Goal: Transaction & Acquisition: Purchase product/service

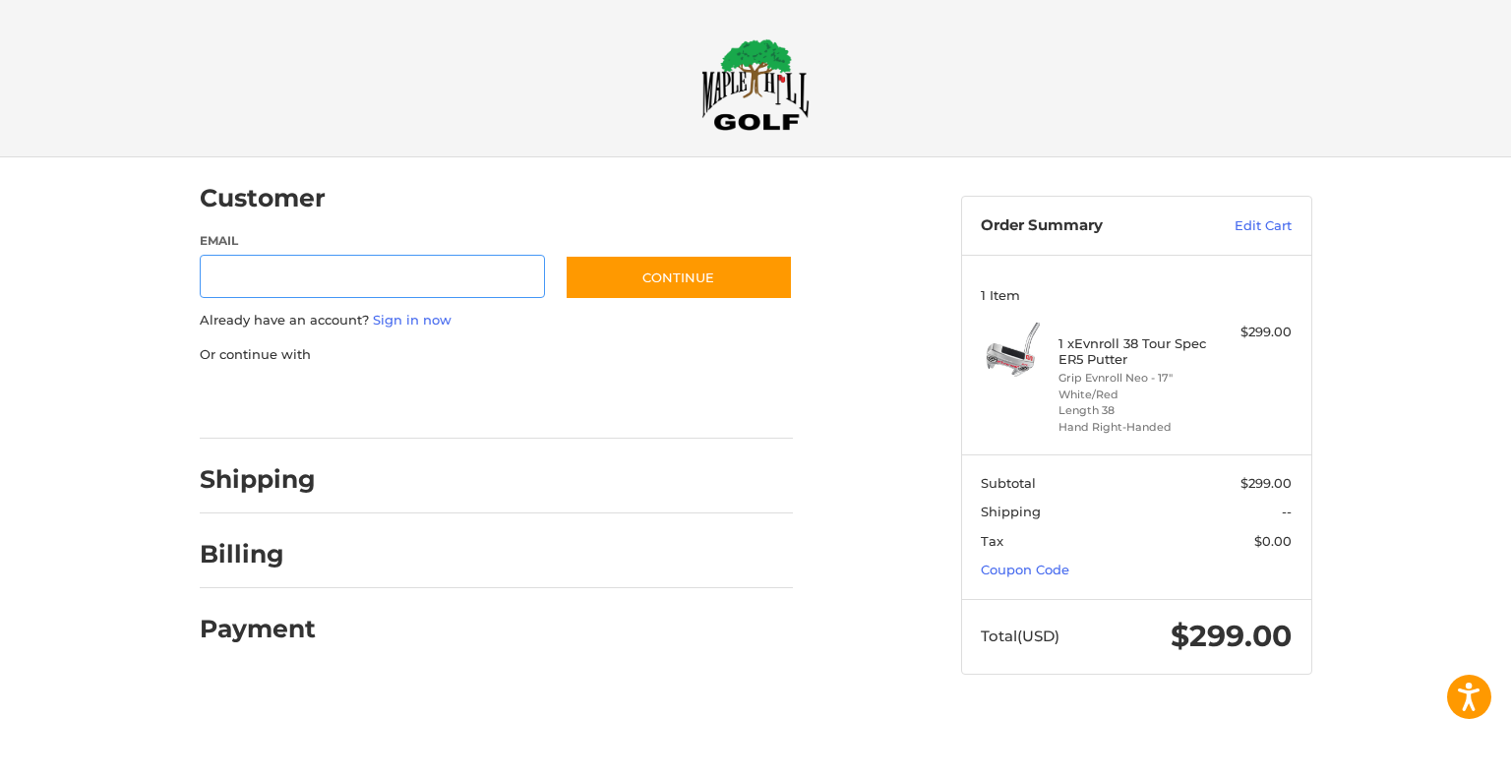
click at [302, 275] on input "Email" at bounding box center [373, 277] width 346 height 44
type input "**********"
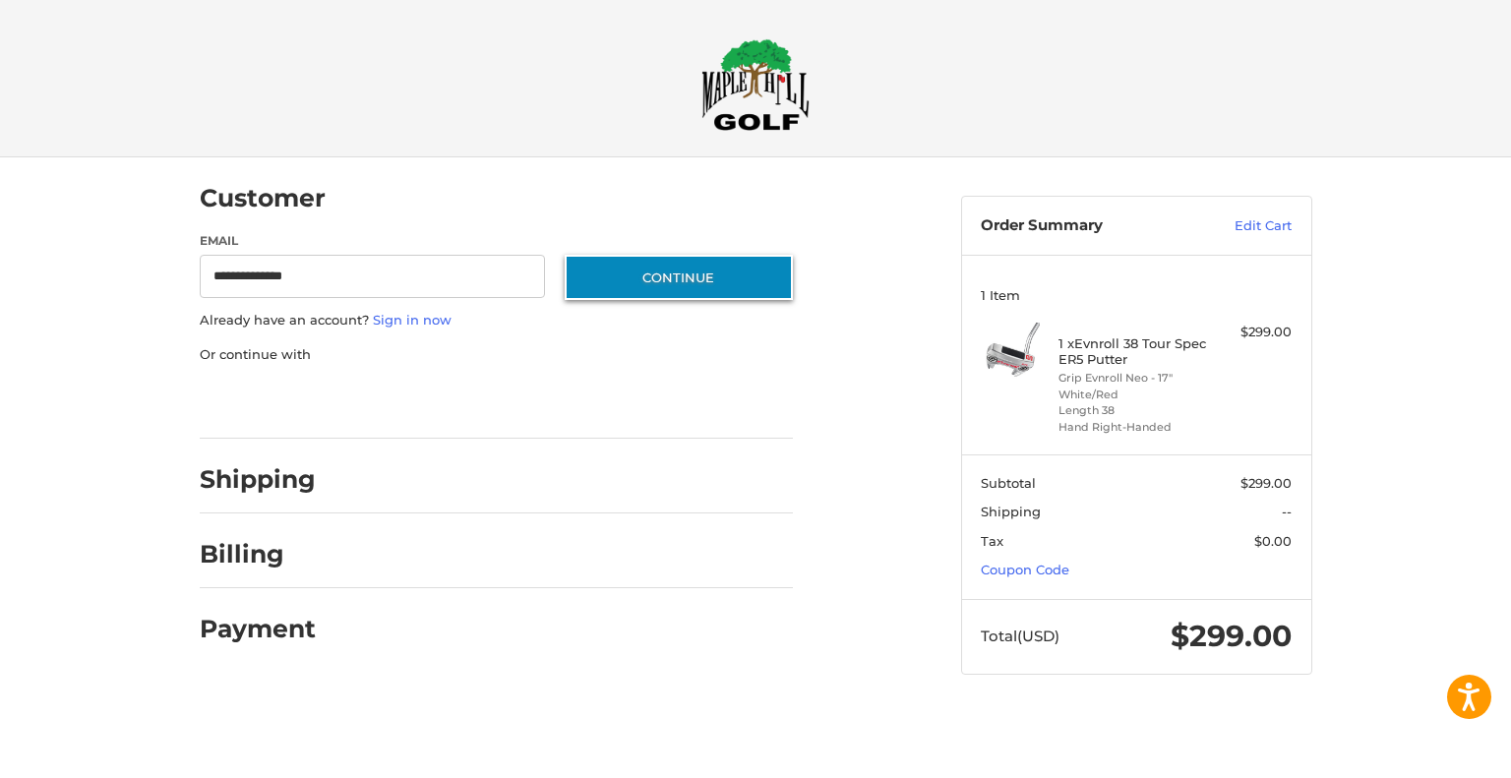
click at [684, 276] on button "Continue" at bounding box center [679, 277] width 228 height 45
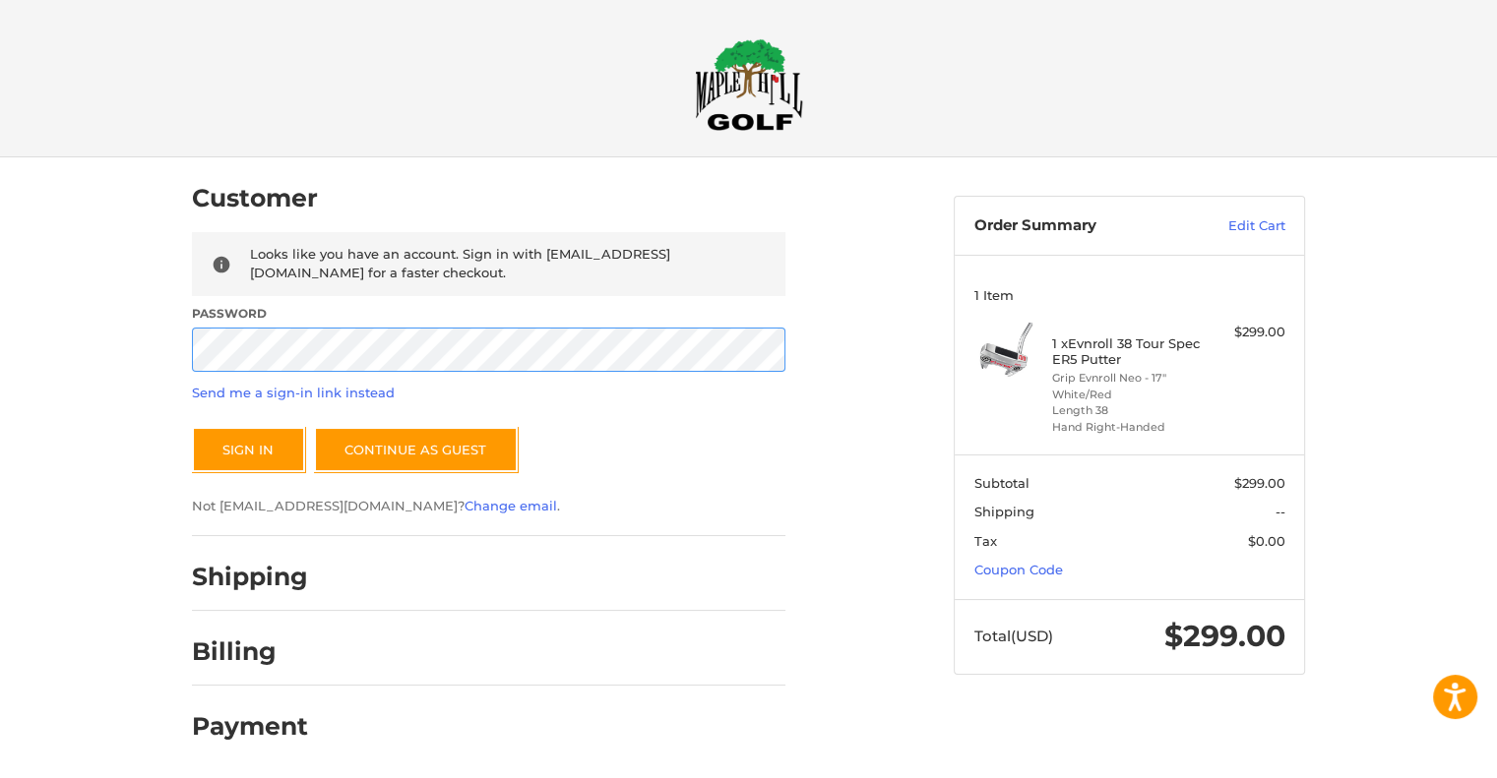
click at [192, 427] on button "Sign In" at bounding box center [248, 449] width 113 height 45
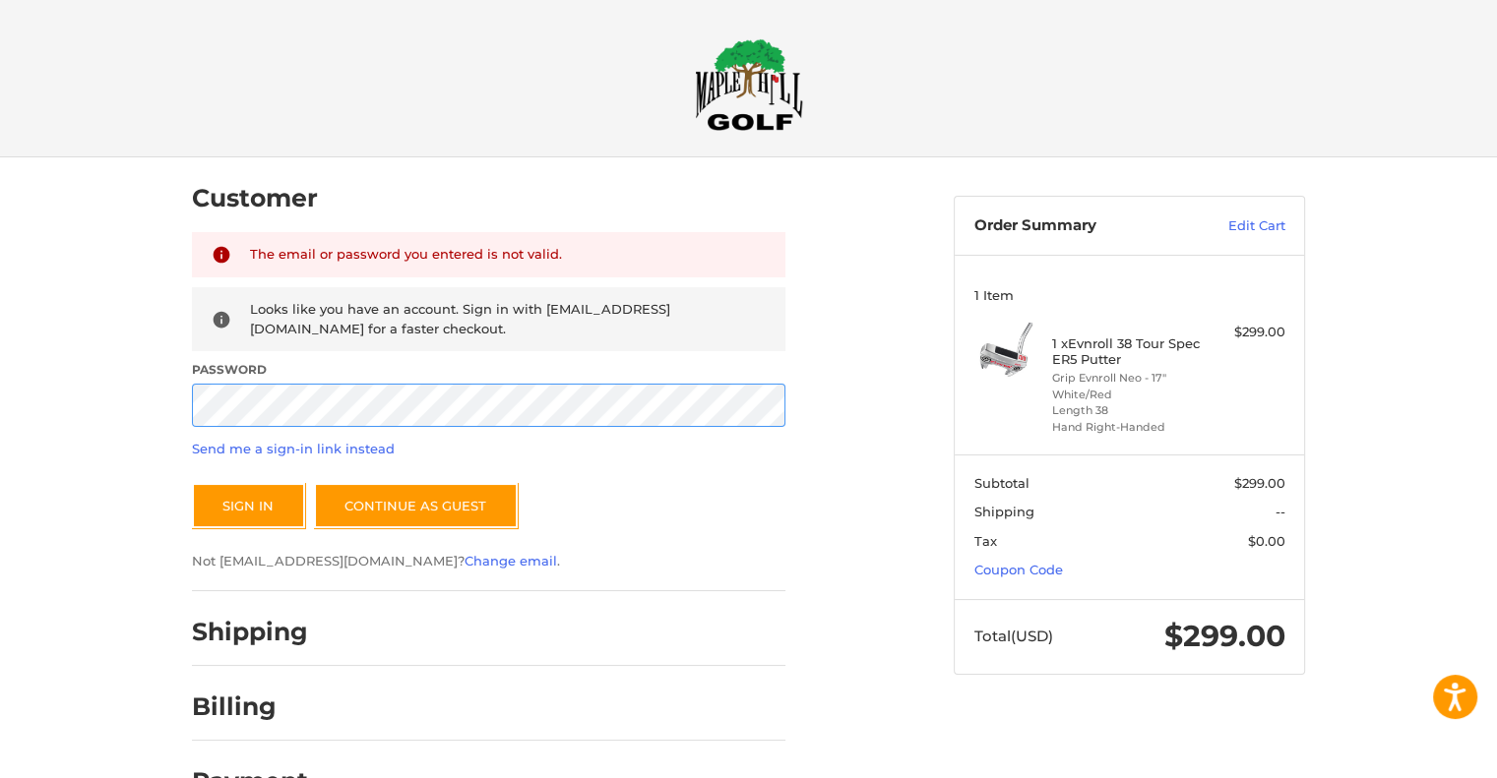
click at [190, 402] on div "Customer Returning Customer The email or password you entered is not valid. Loo…" at bounding box center [558, 485] width 762 height 657
click at [192, 483] on button "Sign In" at bounding box center [248, 505] width 113 height 45
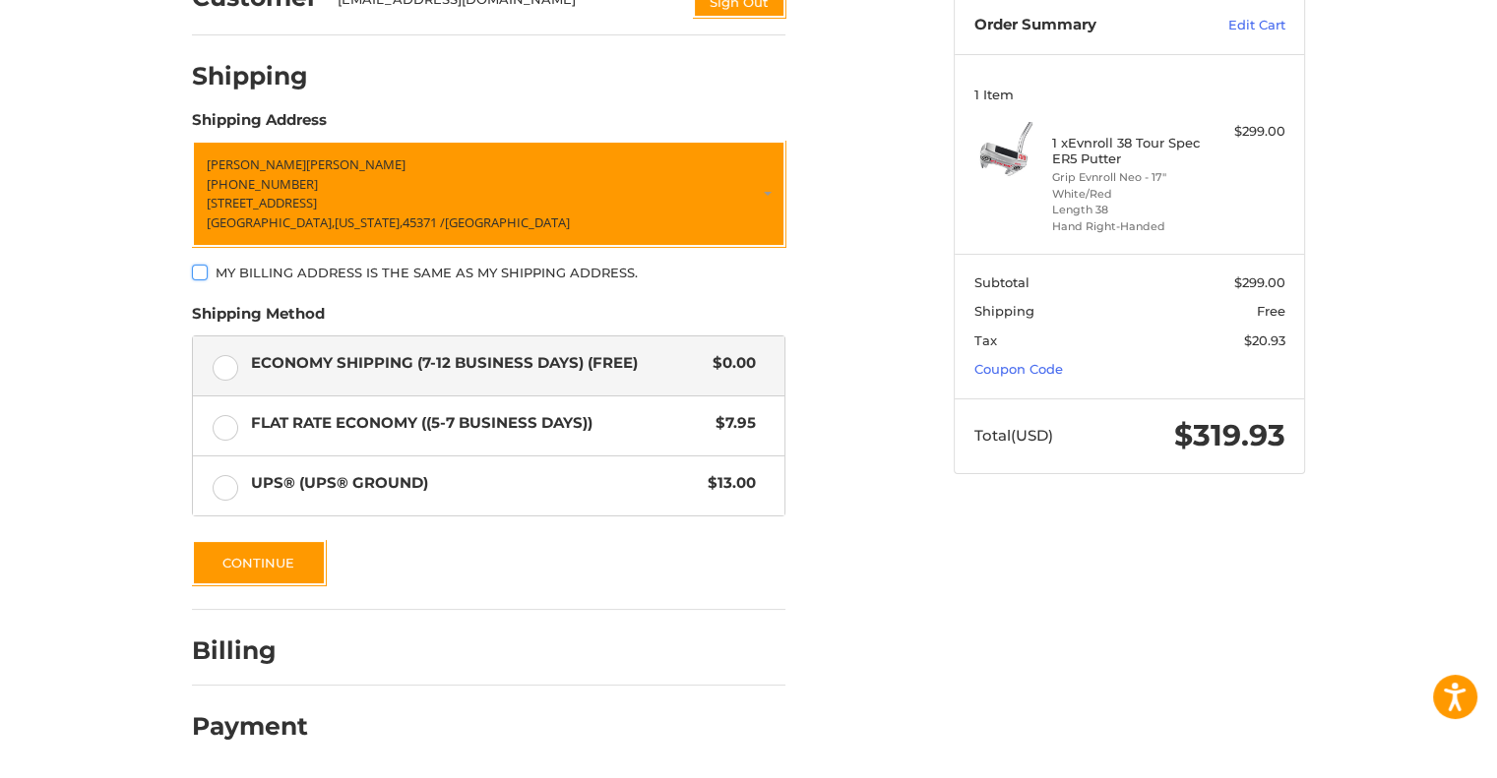
scroll to position [202, 0]
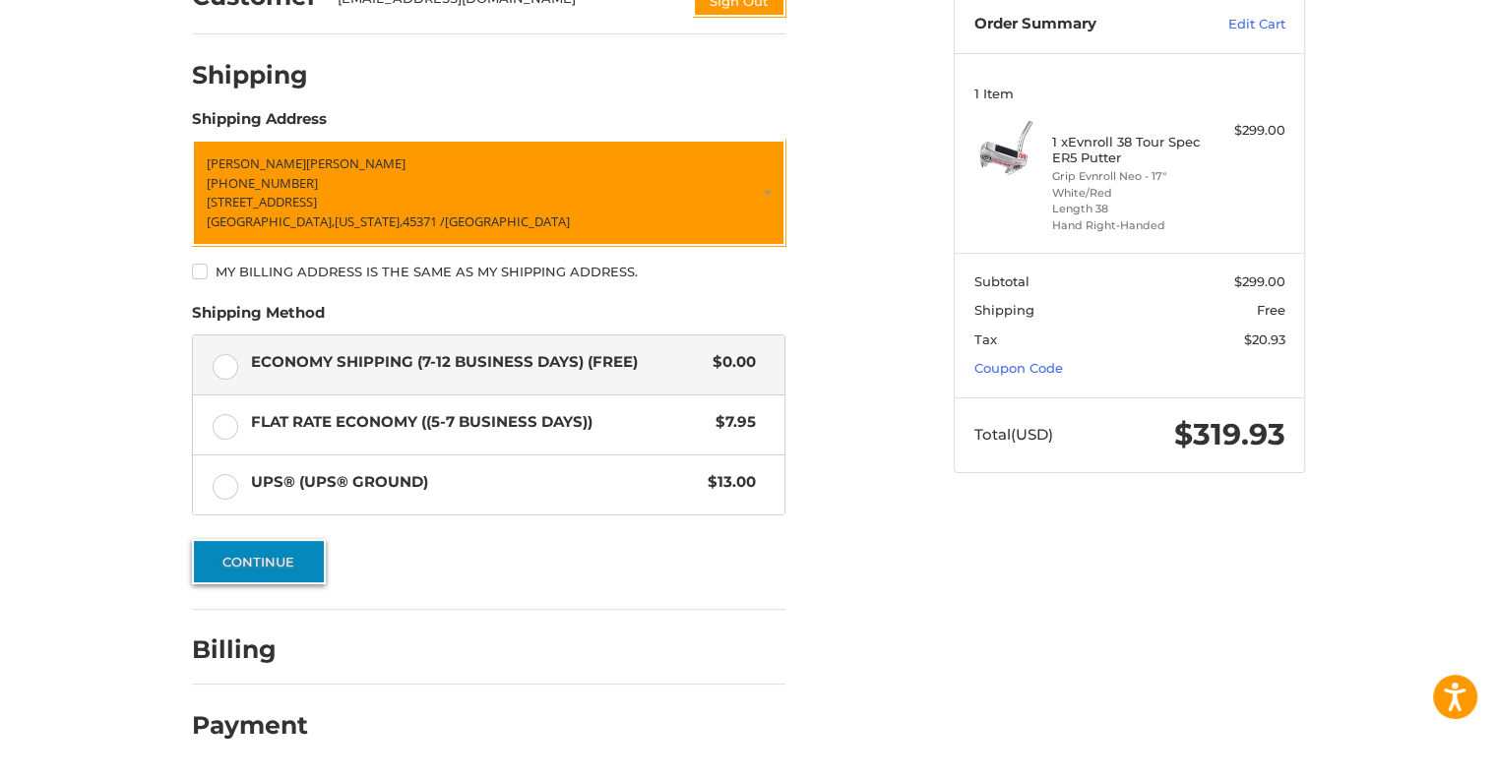
click at [244, 563] on button "Continue" at bounding box center [259, 561] width 134 height 45
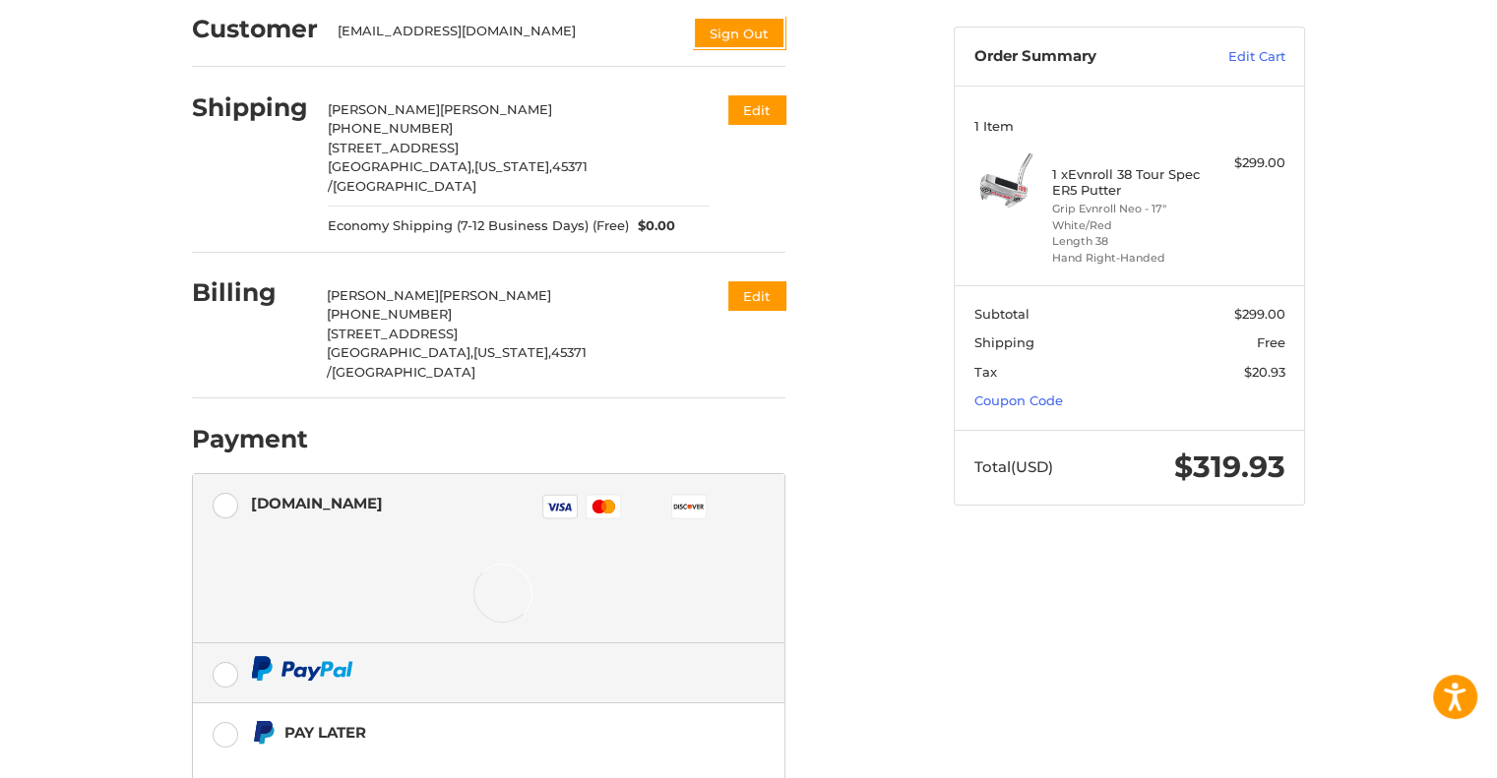
scroll to position [197, 0]
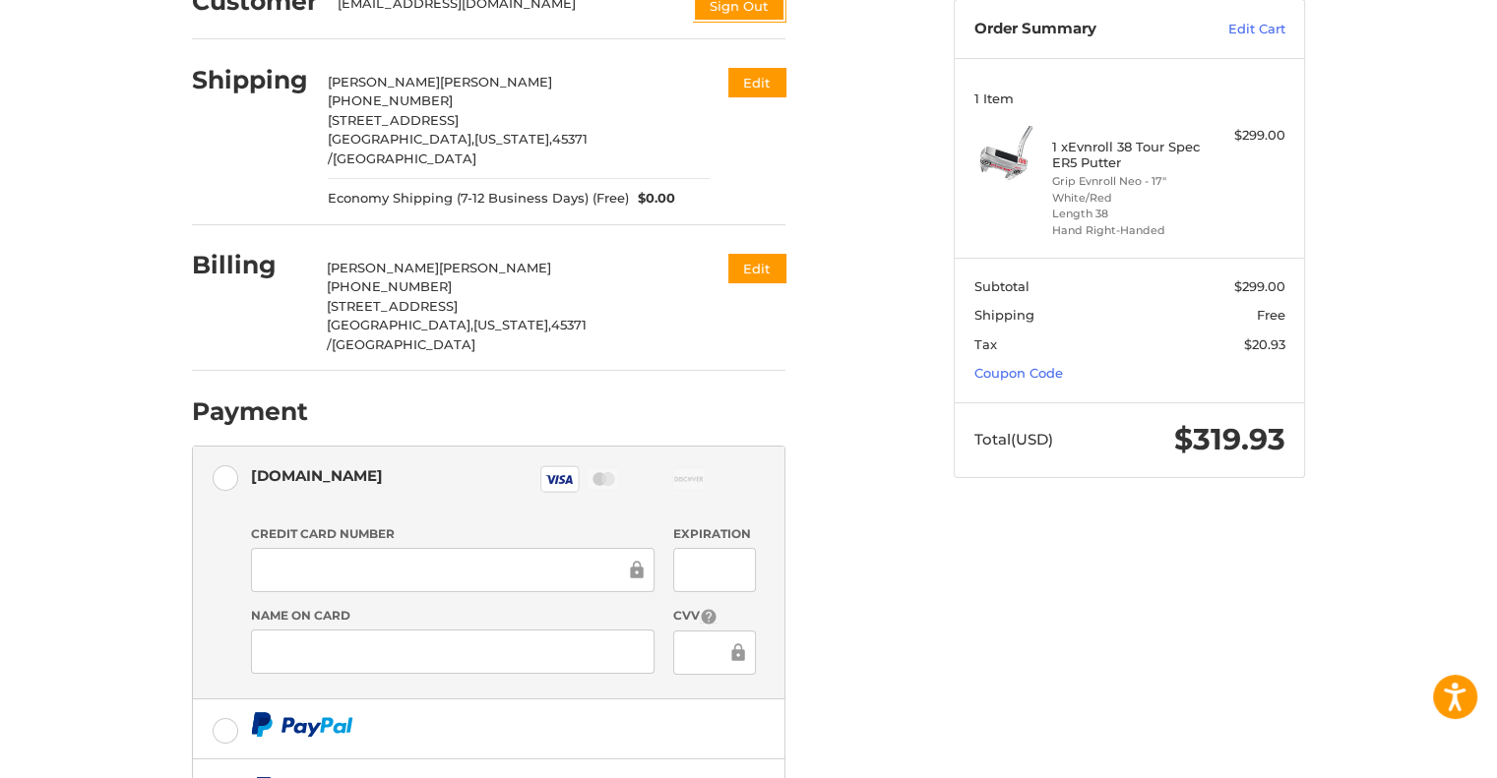
click at [374, 630] on div at bounding box center [452, 652] width 403 height 44
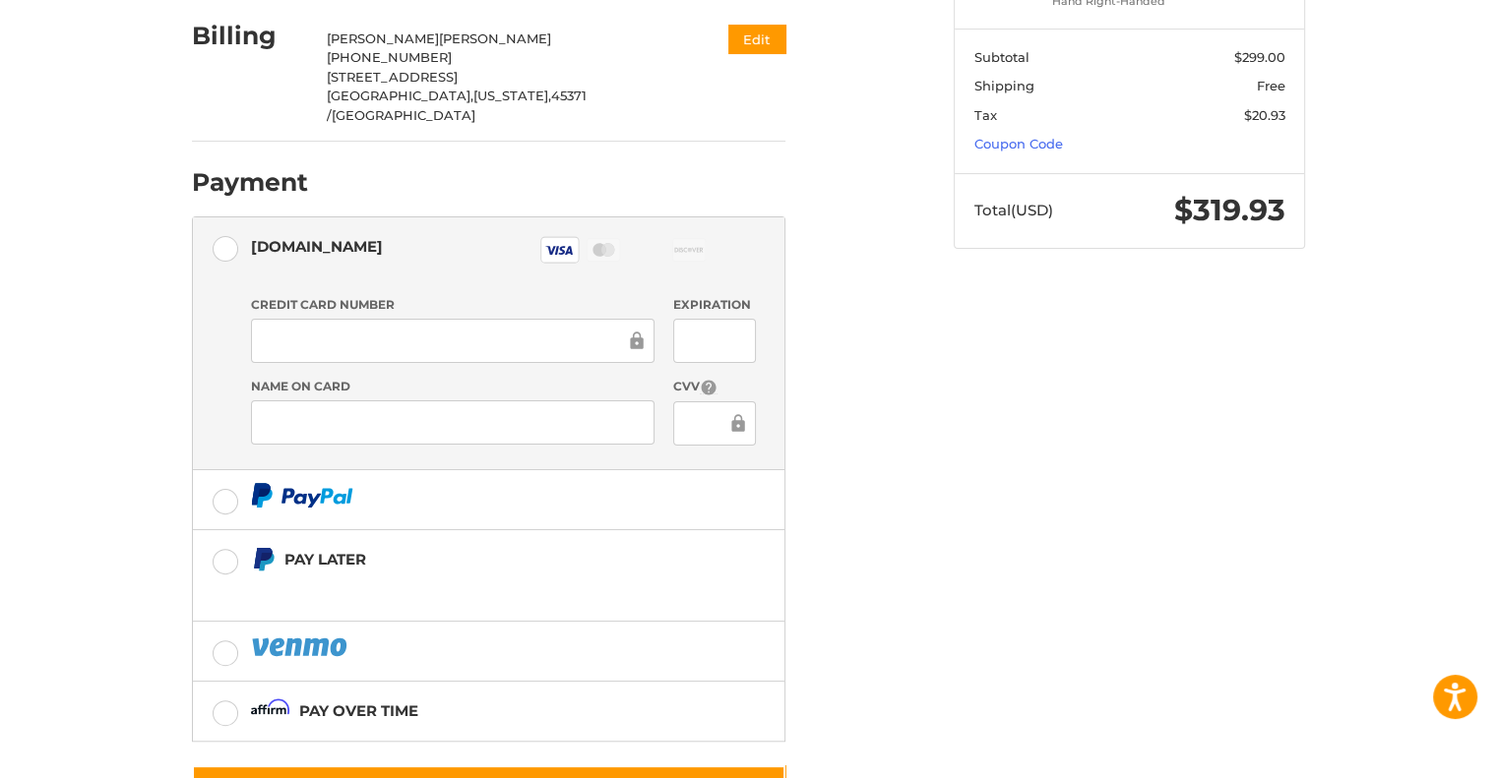
scroll to position [473, 0]
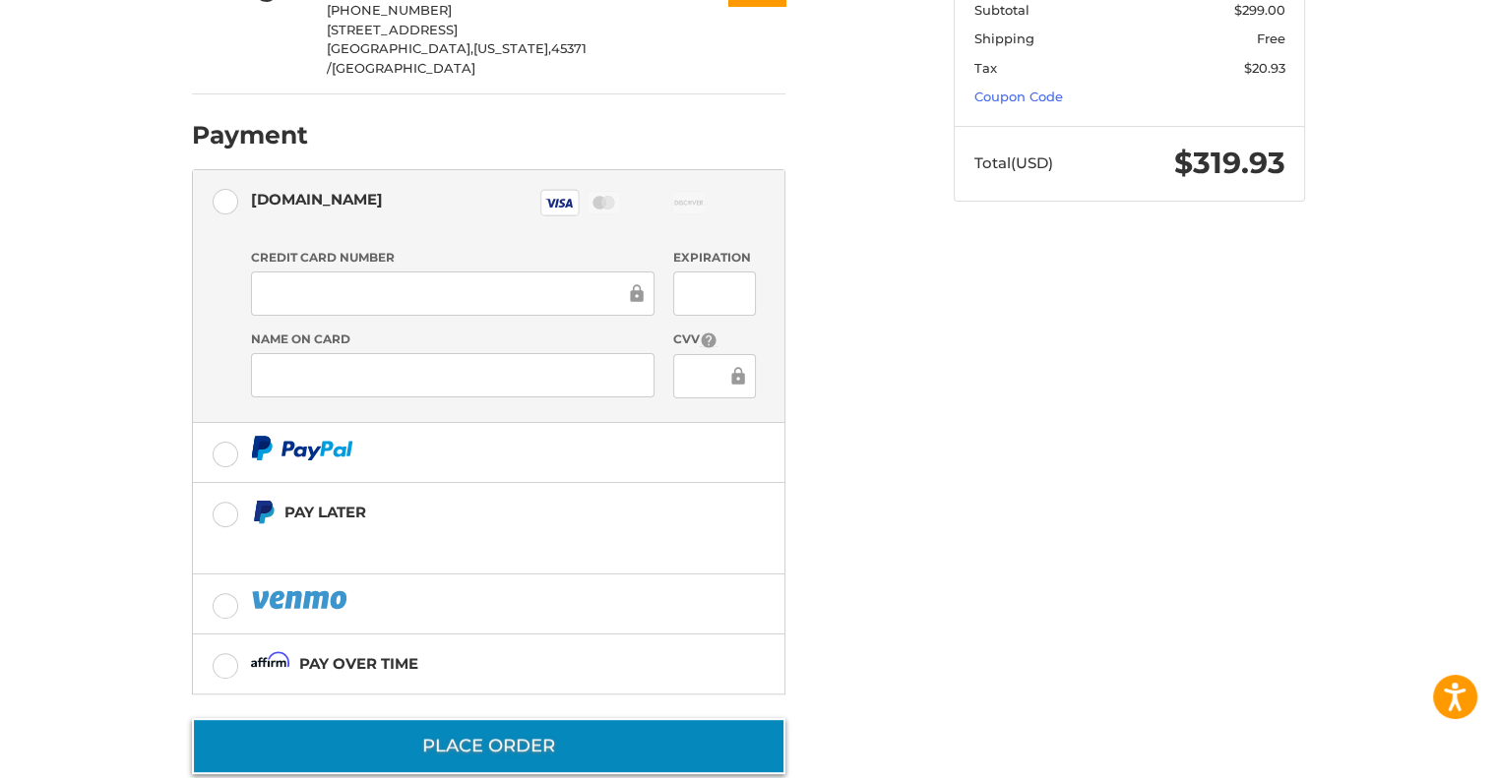
click at [512, 718] on button "Place Order" at bounding box center [488, 746] width 593 height 56
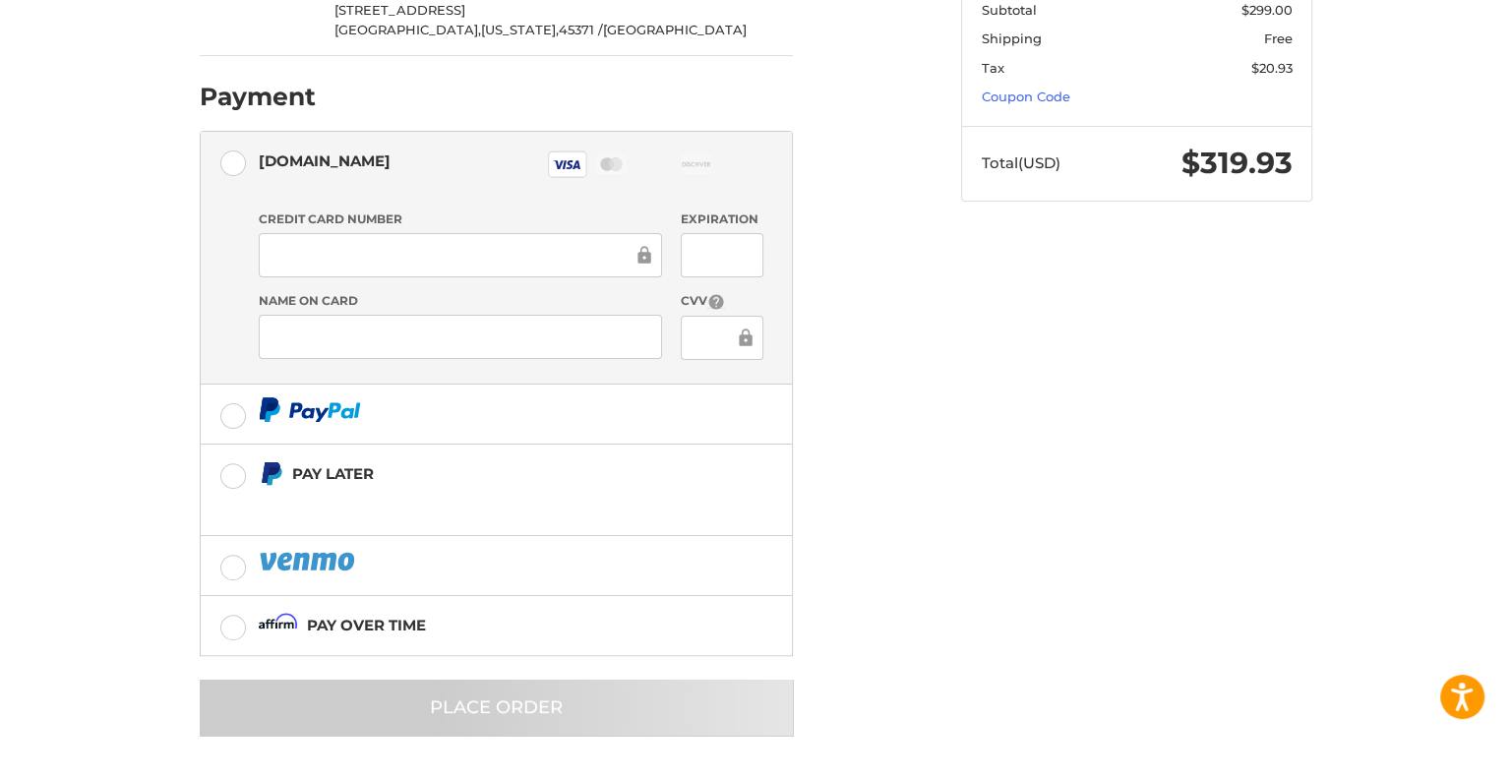
scroll to position [0, 0]
